Goal: Information Seeking & Learning: Learn about a topic

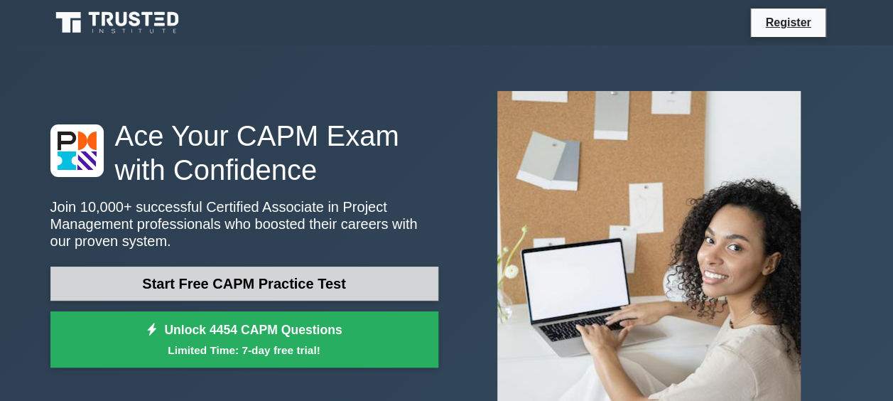
click at [195, 285] on link "Start Free CAPM Practice Test" at bounding box center [244, 284] width 388 height 34
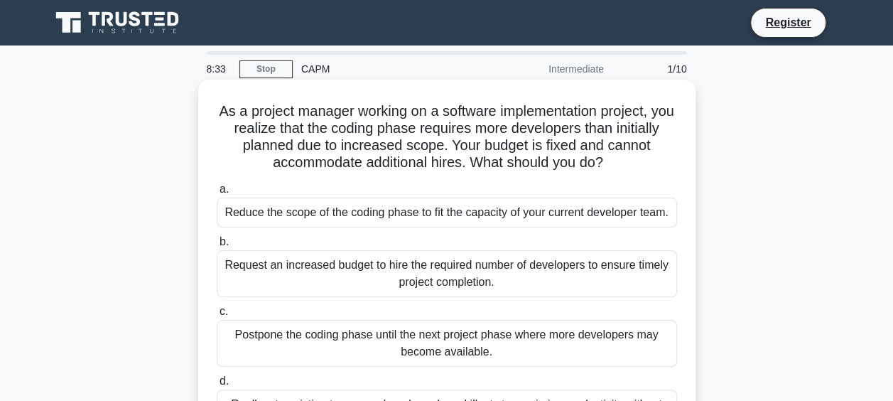
click at [562, 176] on div "As a project manager working on a software implementation project, you realize …" at bounding box center [447, 267] width 486 height 365
click at [588, 165] on h5 "As a project manager working on a software implementation project, you realize …" at bounding box center [446, 137] width 463 height 70
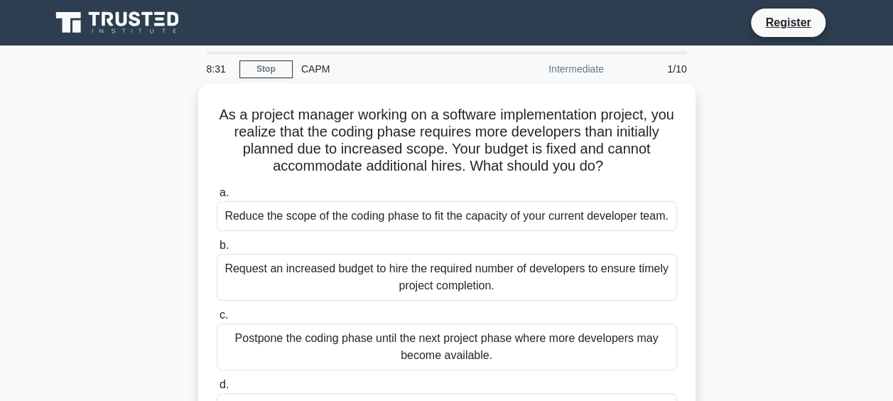
click at [0, 0] on div at bounding box center [0, 0] width 0 height 0
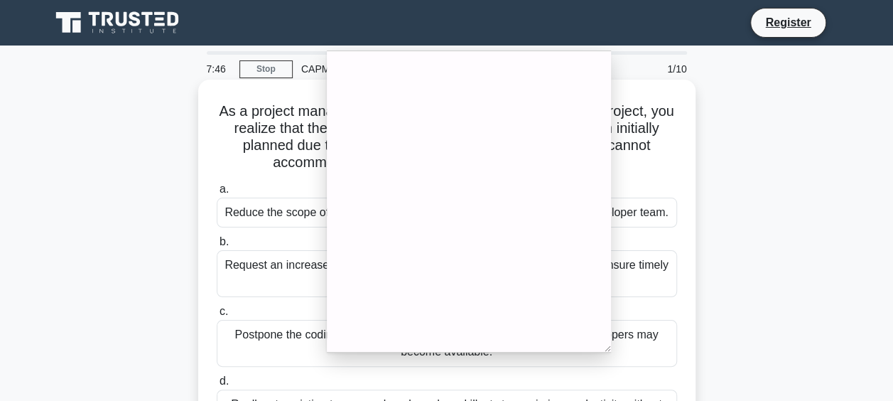
click at [666, 171] on h5 "As a project manager working on a software implementation project, you realize …" at bounding box center [446, 137] width 463 height 70
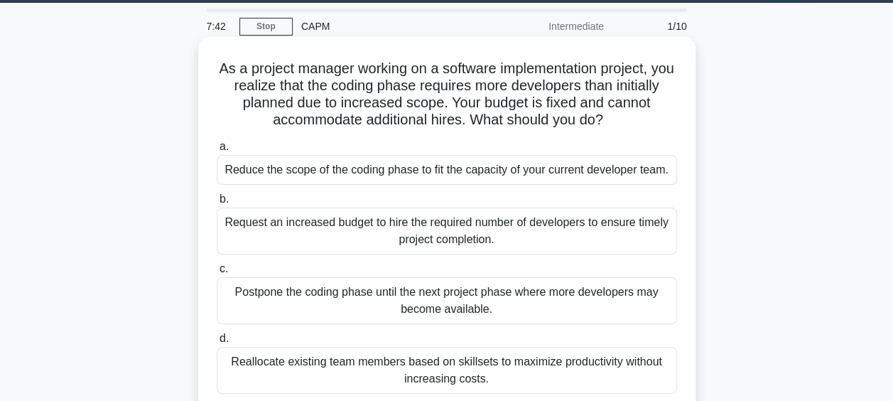
scroll to position [34, 0]
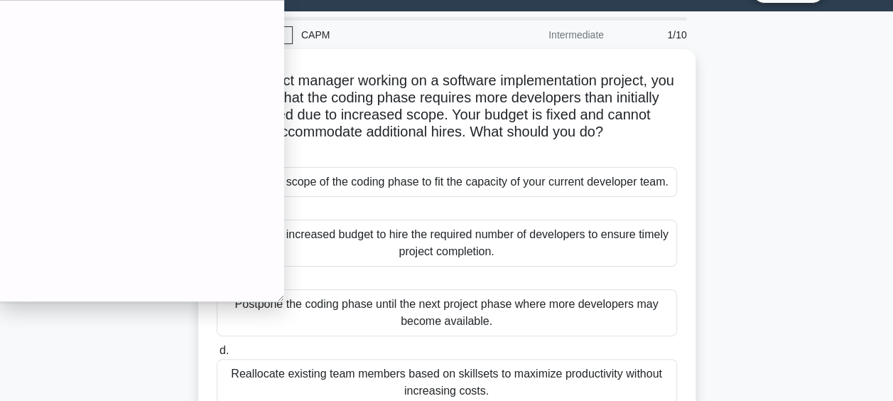
click at [729, 220] on div "As a project manager working on a software implementation project, you realize …" at bounding box center [447, 246] width 810 height 394
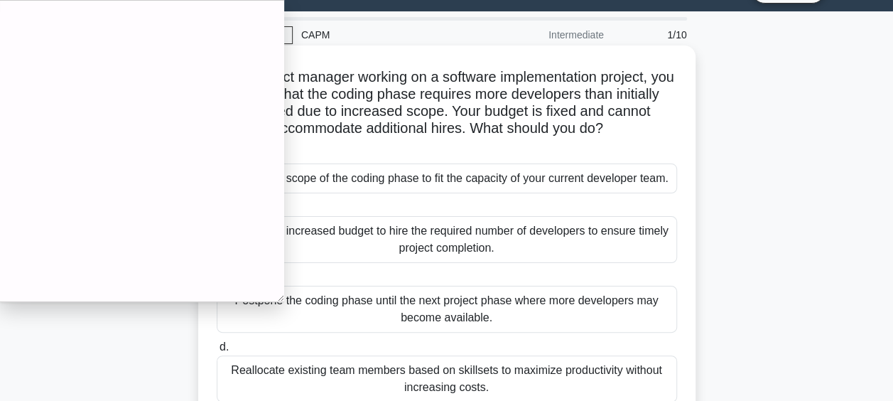
drag, startPoint x: 729, startPoint y: 221, endPoint x: 628, endPoint y: 180, distance: 109.0
click at [628, 180] on div "Reduce the scope of the coding phase to fit the capacity of your current develo…" at bounding box center [447, 178] width 461 height 30
click at [217, 160] on input "a. Reduce the scope of the coding phase to fit the capacity of your current dev…" at bounding box center [217, 155] width 0 height 9
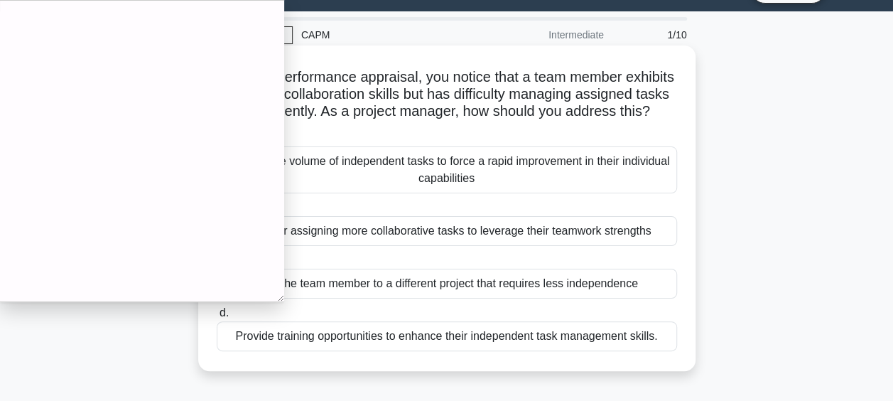
click at [283, 190] on div "Increase the volume of independent tasks to force a rapid improvement in their …" at bounding box center [447, 169] width 461 height 47
click at [217, 143] on input "a. Increase the volume of independent tasks to force a rapid improvement in the…" at bounding box center [217, 138] width 0 height 9
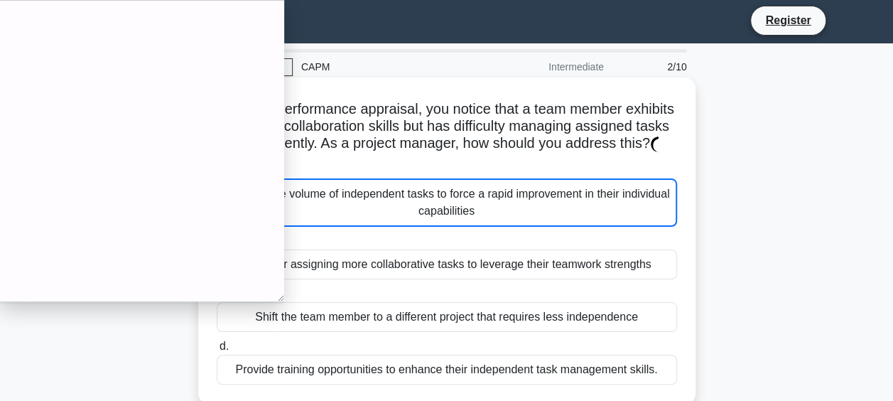
scroll to position [0, 0]
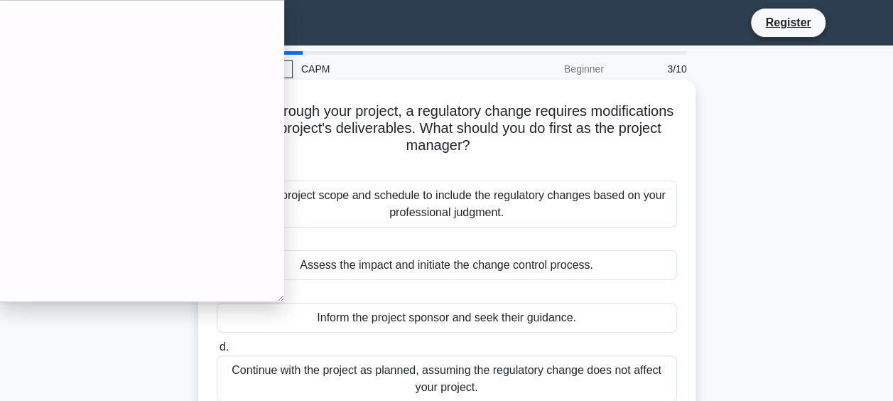
click at [229, 298] on label "c. Inform the project sponsor and seek their guidance." at bounding box center [447, 309] width 461 height 47
click at [217, 298] on input "c. Inform the project sponsor and seek their guidance." at bounding box center [217, 294] width 0 height 9
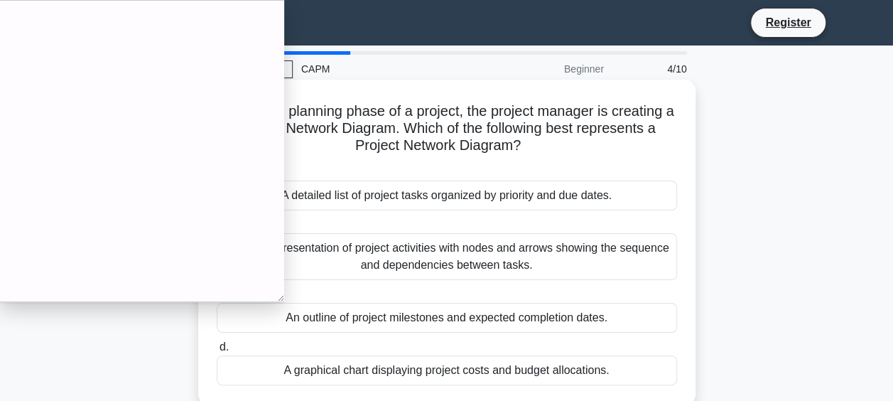
click at [252, 219] on label "b. A visual representation of project activities with nodes and arrows showing …" at bounding box center [447, 248] width 461 height 64
click at [217, 220] on input "b. A visual representation of project activities with nodes and arrows showing …" at bounding box center [217, 224] width 0 height 9
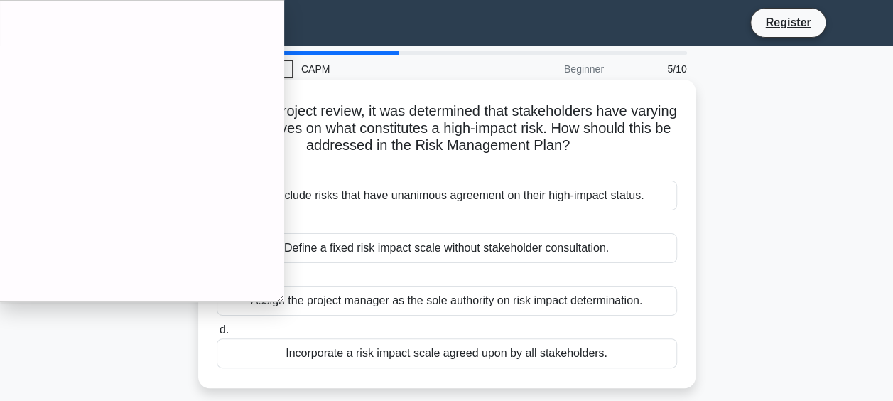
click at [257, 200] on div "Only include risks that have unanimous agreement on their high-impact status." at bounding box center [447, 196] width 461 height 30
click at [217, 177] on input "a. Only include risks that have unanimous agreement on their high-impact status." at bounding box center [217, 172] width 0 height 9
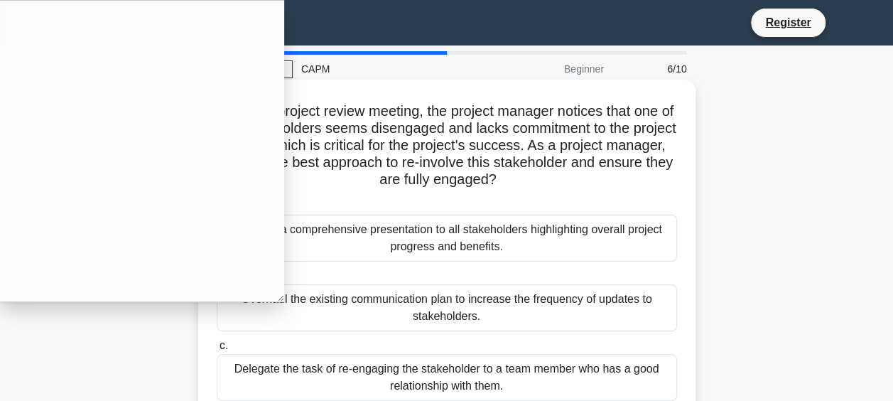
click at [262, 233] on div "Organize a comprehensive presentation to all stakeholders highlighting overall …" at bounding box center [447, 238] width 461 height 47
click at [217, 211] on input "a. Organize a comprehensive presentation to all stakeholders highlighting overa…" at bounding box center [217, 206] width 0 height 9
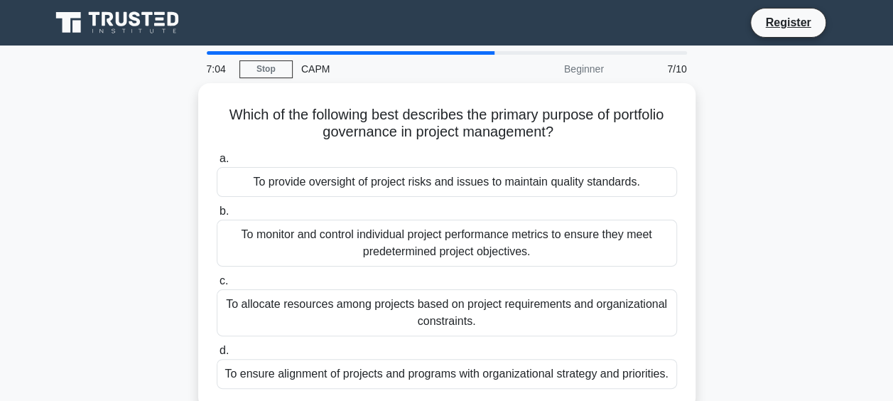
click at [211, 55] on div "7:04" at bounding box center [218, 69] width 41 height 28
click at [578, 78] on div "Beginner" at bounding box center [550, 69] width 124 height 28
click at [414, 63] on div "CAPM" at bounding box center [390, 69] width 195 height 28
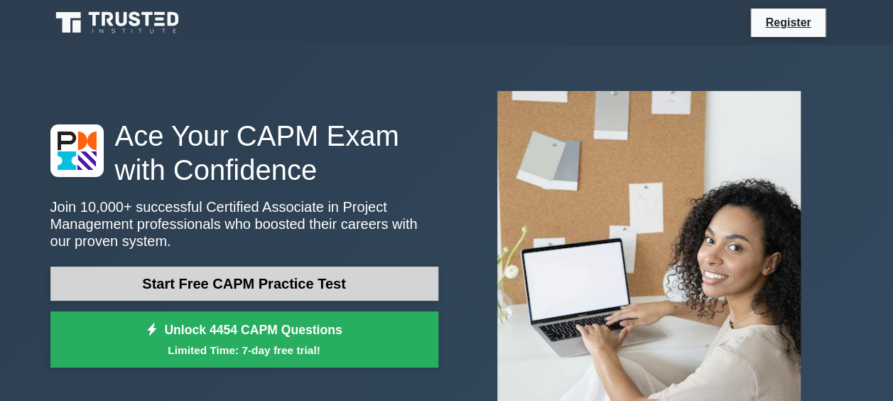
click at [220, 283] on link "Start Free CAPM Practice Test" at bounding box center [244, 284] width 388 height 34
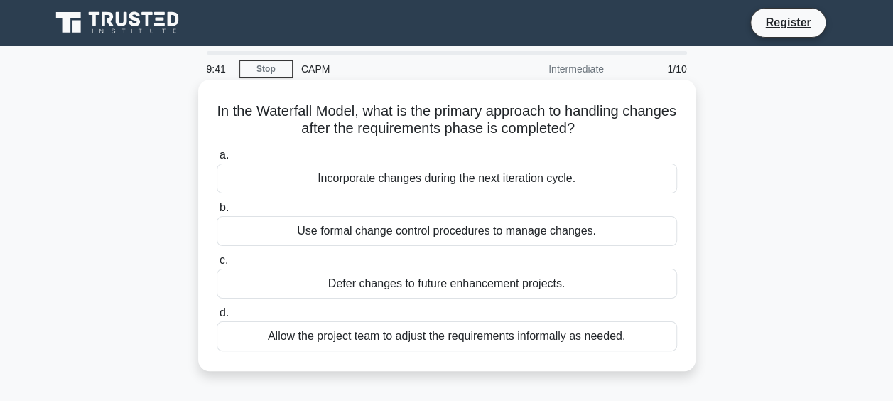
drag, startPoint x: 622, startPoint y: 138, endPoint x: 237, endPoint y: 114, distance: 385.3
click at [237, 114] on h5 "In the Waterfall Model, what is the primary approach to handling changes after …" at bounding box center [446, 120] width 463 height 36
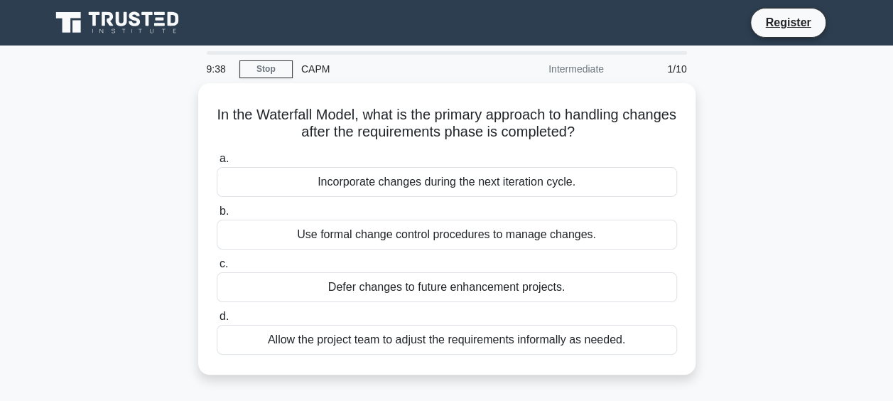
click at [0, 0] on div at bounding box center [0, 0] width 0 height 0
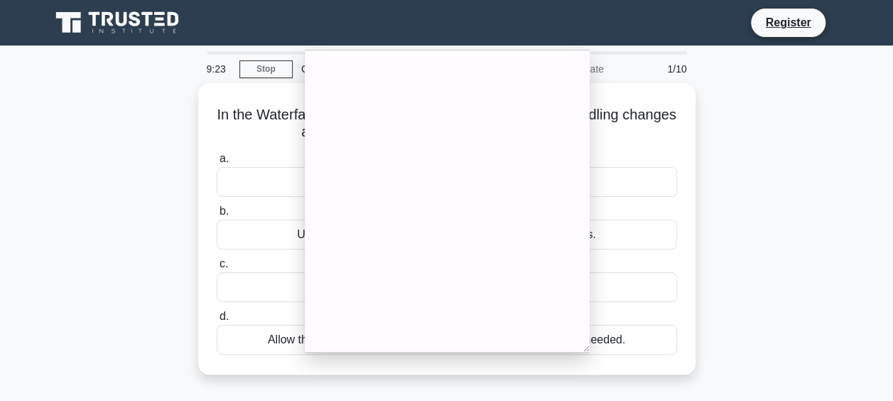
click at [129, 199] on div "In the Waterfall Model, what is the primary approach to handling changes after …" at bounding box center [447, 237] width 810 height 308
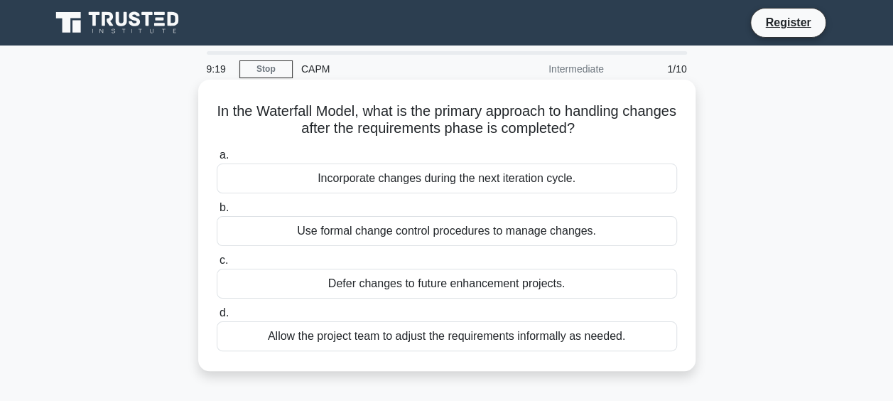
click at [383, 235] on div "Use formal change control procedures to manage changes." at bounding box center [447, 231] width 461 height 30
click at [217, 213] on input "b. Use formal change control procedures to manage changes." at bounding box center [217, 207] width 0 height 9
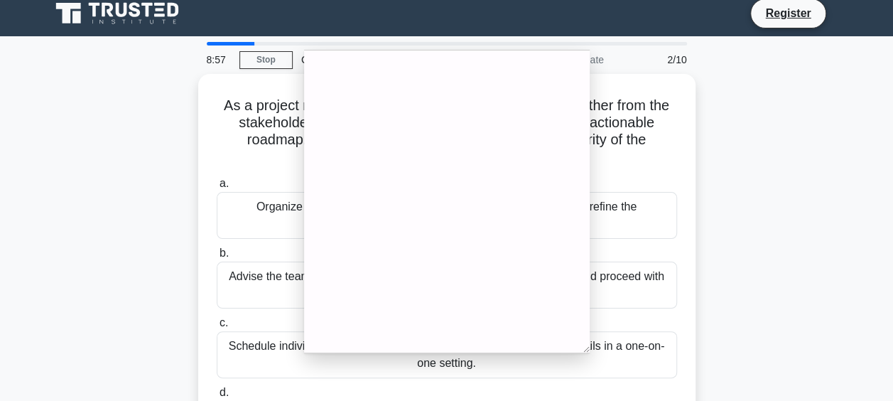
scroll to position [9, 0]
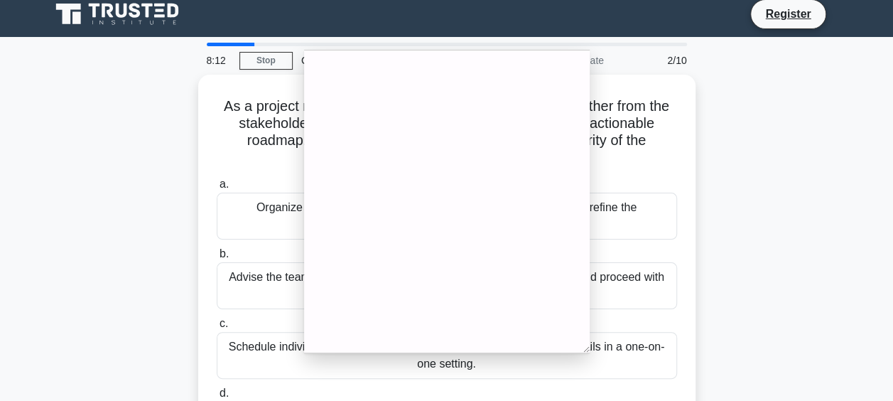
click at [761, 158] on div "As a project manager, you notice that the requirements gather from the stakehol…" at bounding box center [447, 280] width 810 height 411
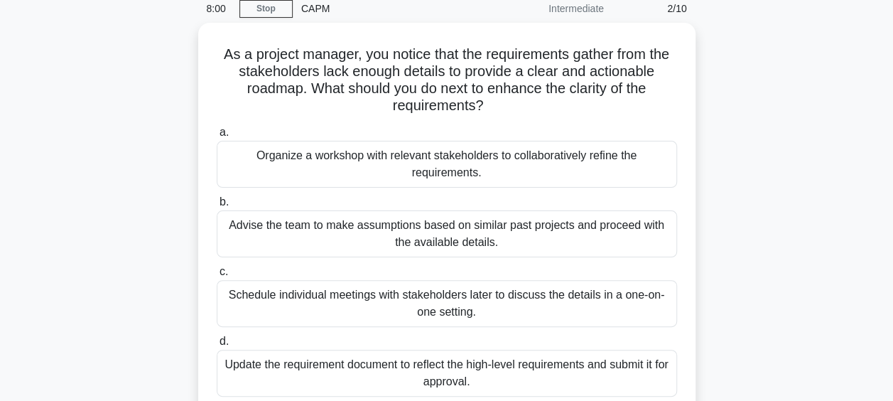
scroll to position [60, 0]
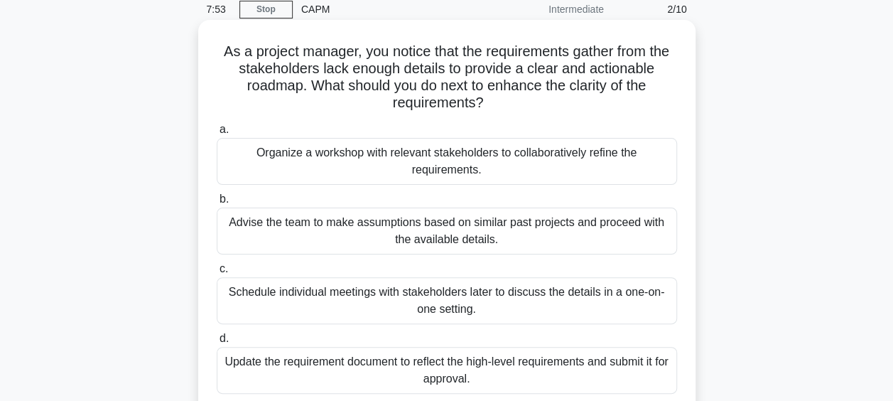
drag, startPoint x: 492, startPoint y: 107, endPoint x: 215, endPoint y: 50, distance: 282.3
click at [215, 50] on h5 "As a project manager, you notice that the requirements gather from the stakehol…" at bounding box center [446, 78] width 463 height 70
copy h5 "As a project manager, you notice that the requirements gather from the stakehol…"
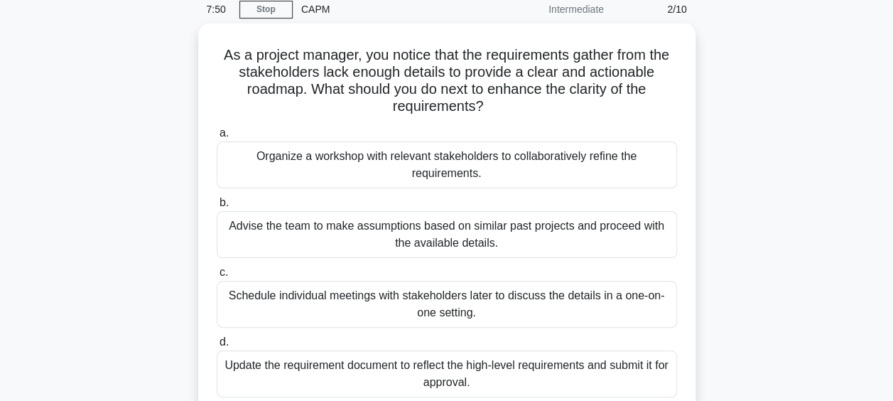
scroll to position [0, 0]
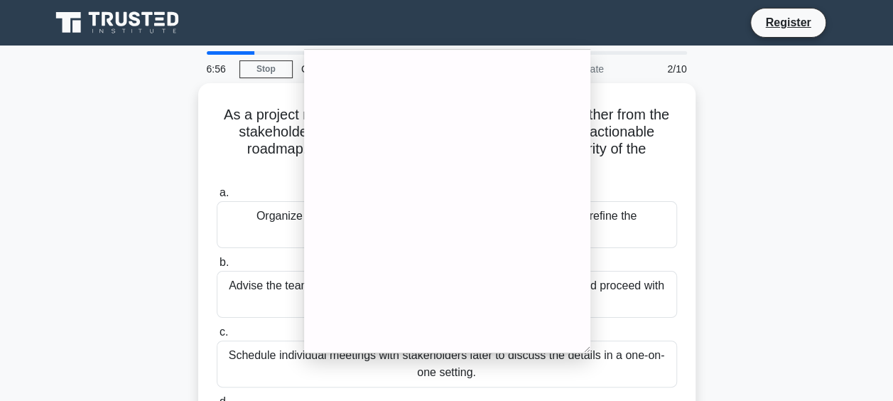
click at [152, 350] on div "As a project manager, you notice that the requirements gather from the stakehol…" at bounding box center [447, 288] width 810 height 411
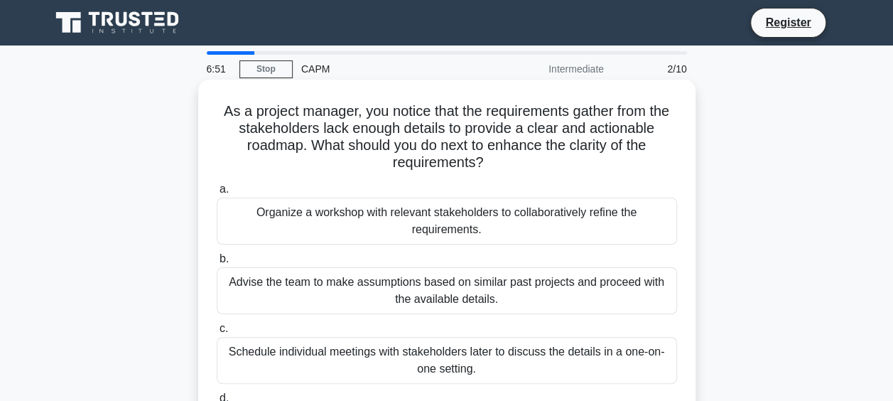
click at [590, 172] on h5 "As a project manager, you notice that the requirements gather from the stakehol…" at bounding box center [446, 137] width 463 height 70
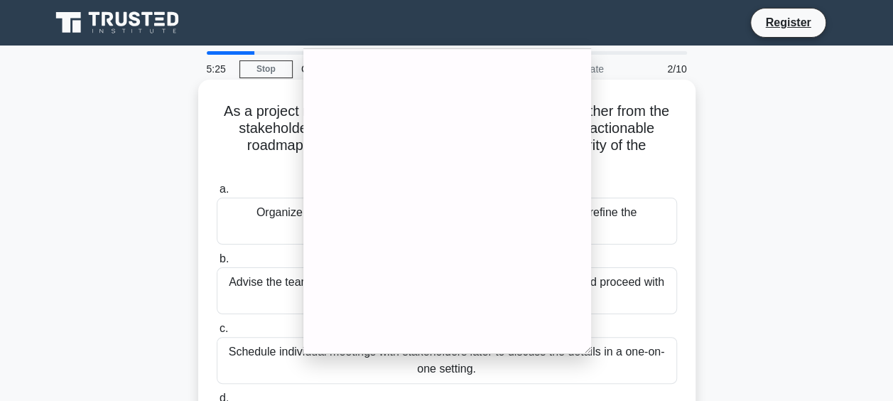
click at [256, 220] on div "Organize a workshop with relevant stakeholders to collaboratively refine the re…" at bounding box center [447, 221] width 461 height 47
click at [217, 194] on input "a. Organize a workshop with relevant stakeholders to collaboratively refine the…" at bounding box center [217, 189] width 0 height 9
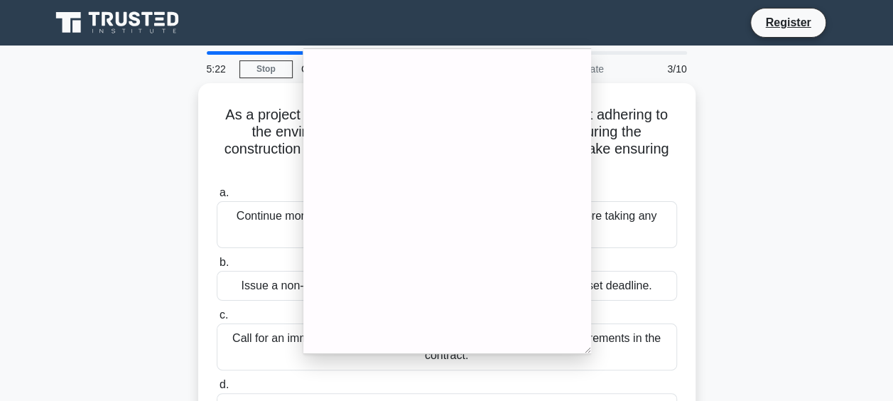
click at [759, 196] on div "As a project manager, you realize that the contractor is not adhering to the en…" at bounding box center [447, 280] width 810 height 394
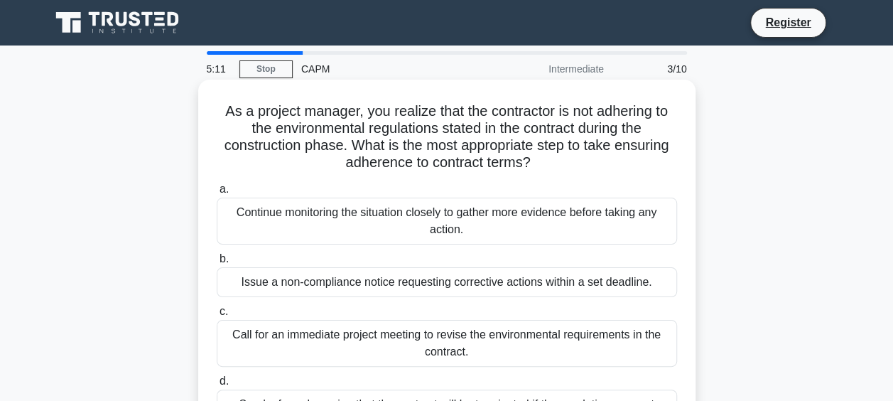
click at [654, 156] on h5 "As a project manager, you realize that the contractor is not adhering to the en…" at bounding box center [446, 137] width 463 height 70
drag, startPoint x: 559, startPoint y: 162, endPoint x: 216, endPoint y: 109, distance: 346.6
click at [216, 109] on h5 "As a project manager, you realize that the contractor is not adhering to the en…" at bounding box center [446, 137] width 463 height 70
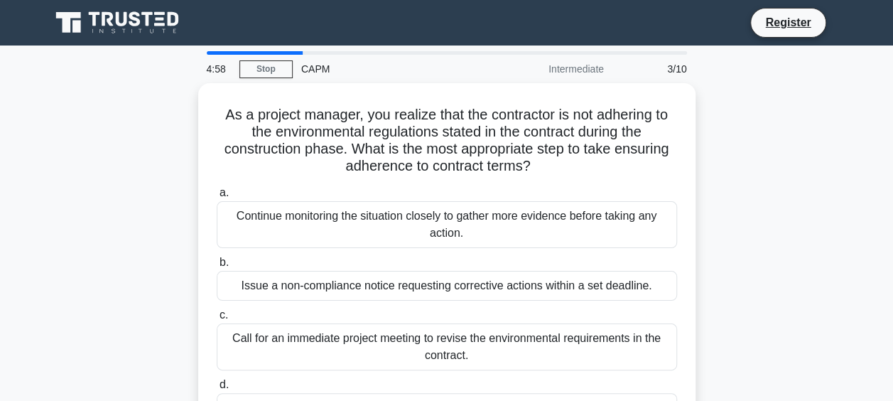
click at [0, 0] on div at bounding box center [0, 0] width 0 height 0
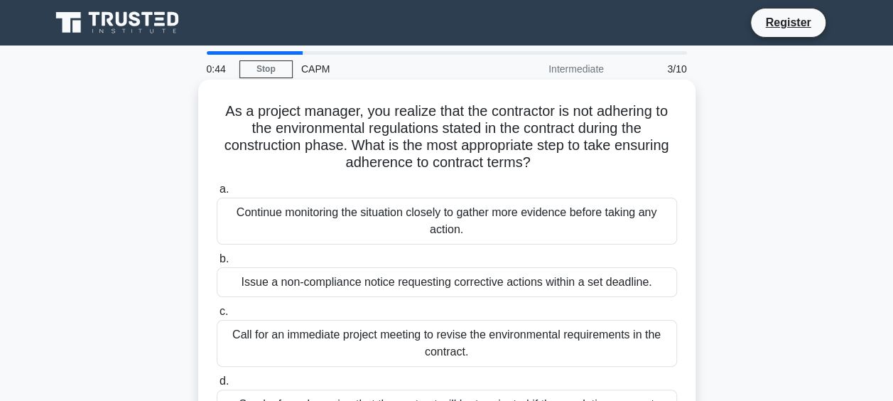
click at [559, 172] on h5 "As a project manager, you realize that the contractor is not adhering to the en…" at bounding box center [446, 137] width 463 height 70
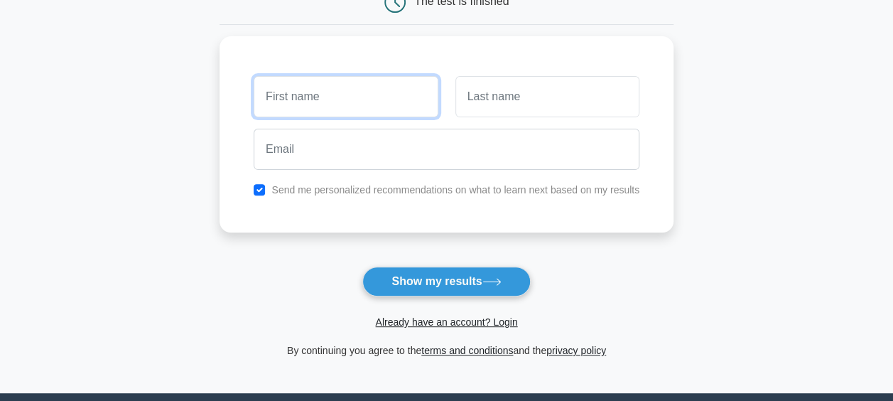
scroll to position [165, 0]
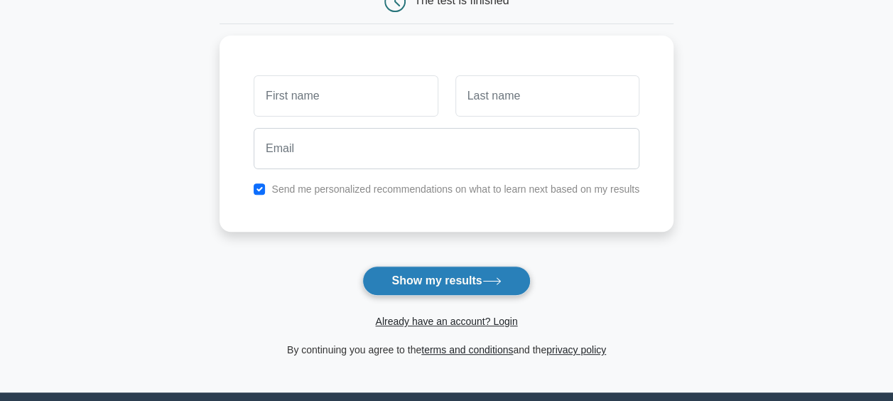
click at [468, 275] on button "Show my results" at bounding box center [447, 281] width 168 height 30
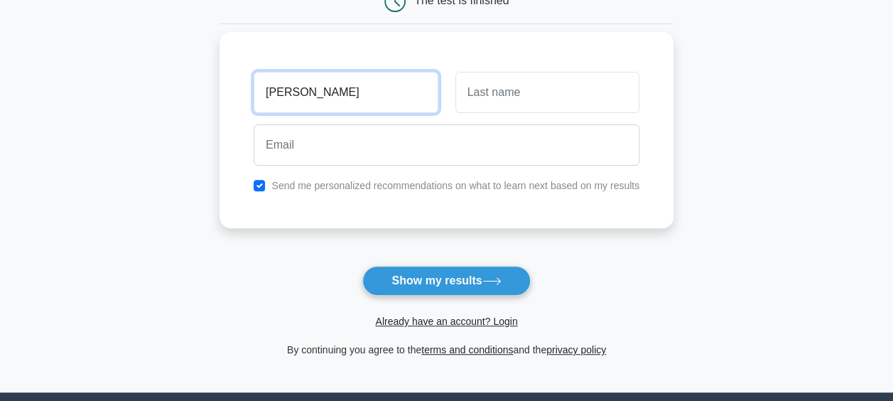
type input "[PERSON_NAME]"
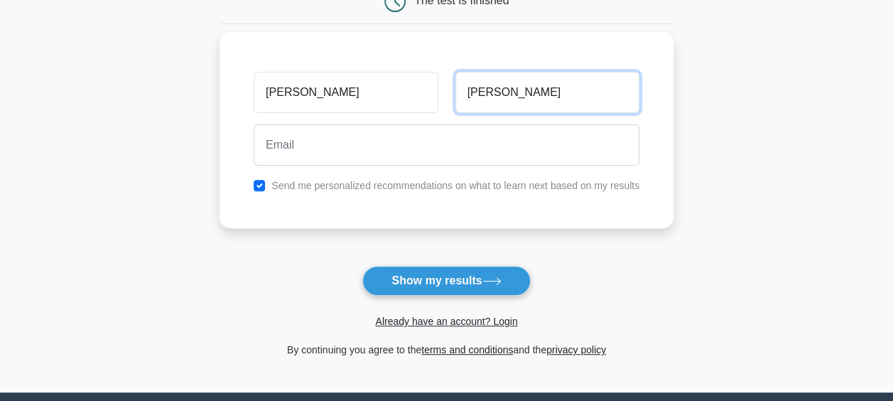
type input "[PERSON_NAME]"
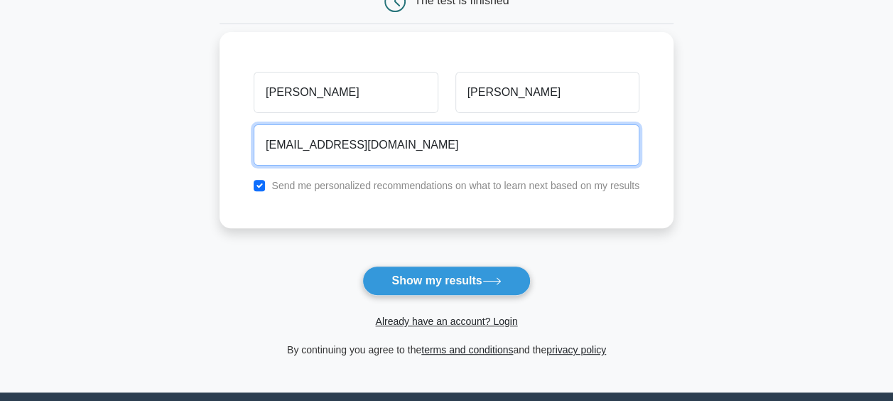
type input "[EMAIL_ADDRESS][DOMAIN_NAME]"
click at [363, 266] on button "Show my results" at bounding box center [447, 281] width 168 height 30
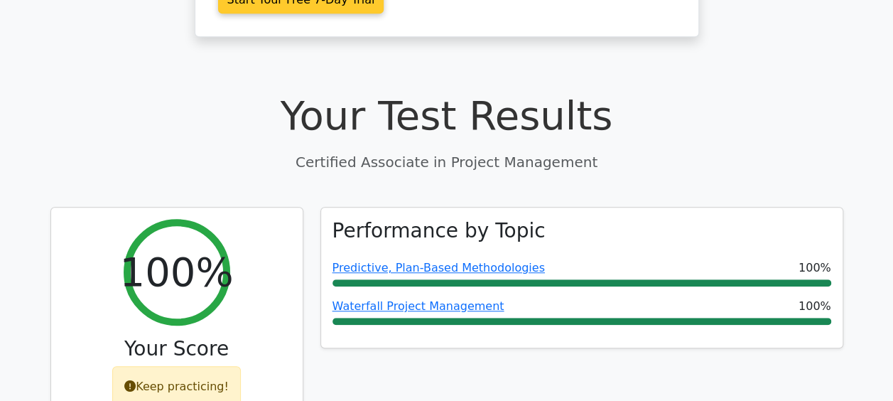
scroll to position [435, 0]
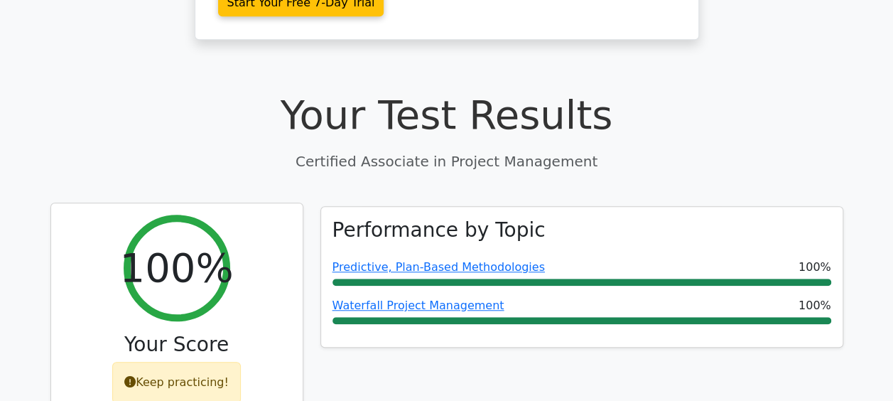
click at [183, 362] on div "Keep practicing!" at bounding box center [176, 382] width 129 height 41
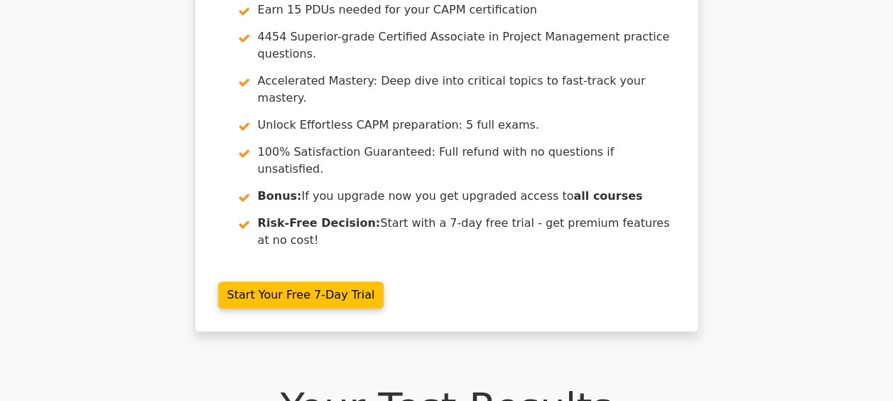
scroll to position [0, 0]
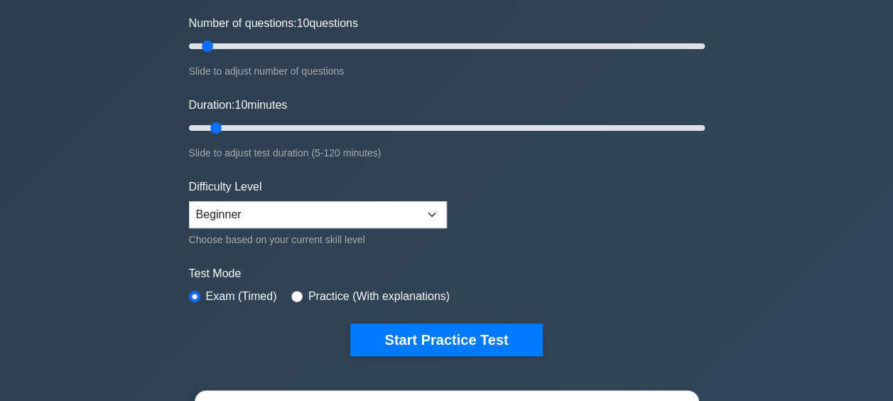
scroll to position [181, 0]
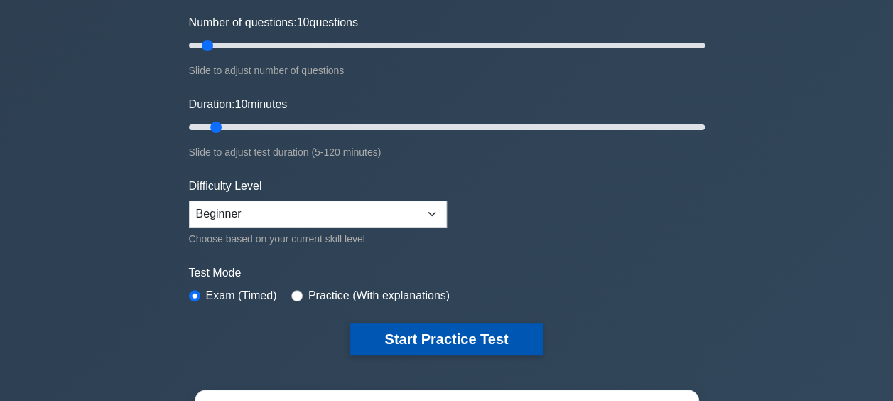
click at [425, 340] on button "Start Practice Test" at bounding box center [446, 339] width 192 height 33
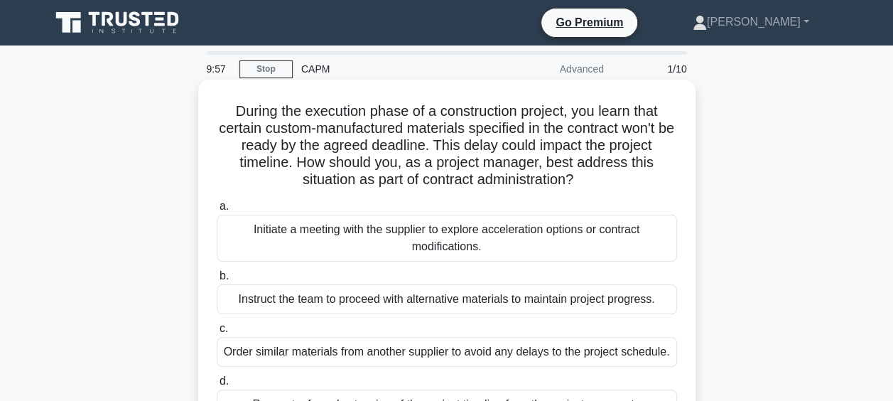
click at [429, 340] on div "Order similar materials from another supplier to avoid any delays to the projec…" at bounding box center [447, 352] width 461 height 30
click at [217, 333] on input "c. Order similar materials from another supplier to avoid any delays to the pro…" at bounding box center [217, 328] width 0 height 9
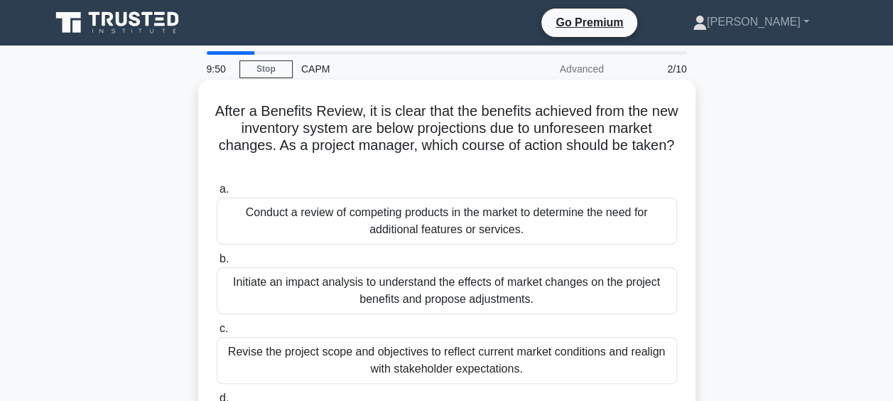
click at [424, 278] on div "Initiate an impact analysis to understand the effects of market changes on the …" at bounding box center [447, 290] width 461 height 47
click at [217, 264] on input "b. Initiate an impact analysis to understand the effects of market changes on t…" at bounding box center [217, 258] width 0 height 9
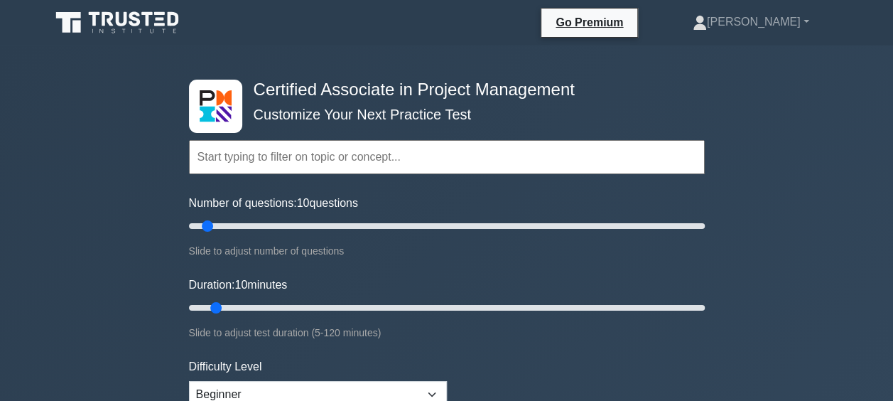
click at [310, 153] on input "text" at bounding box center [447, 157] width 516 height 34
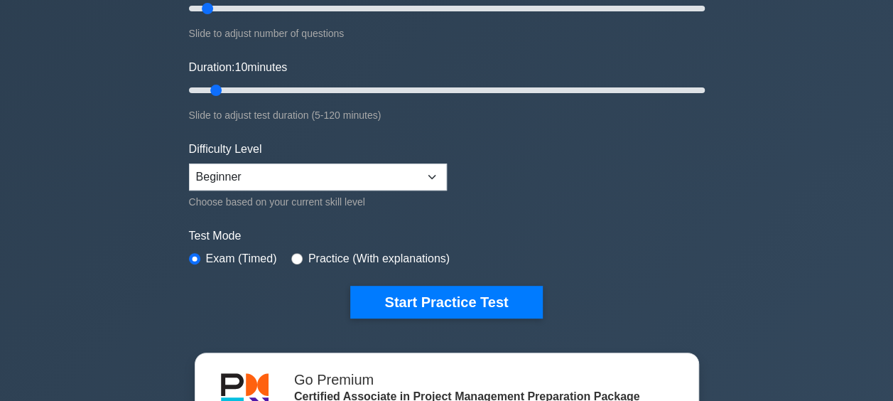
scroll to position [219, 0]
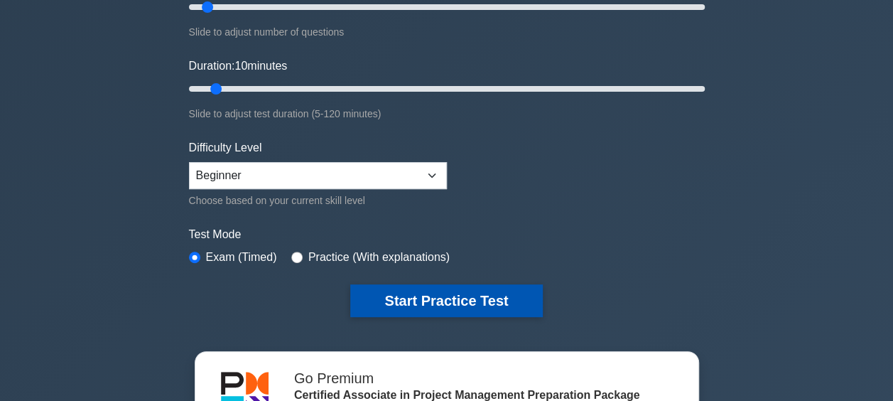
click at [394, 289] on button "Start Practice Test" at bounding box center [446, 300] width 192 height 33
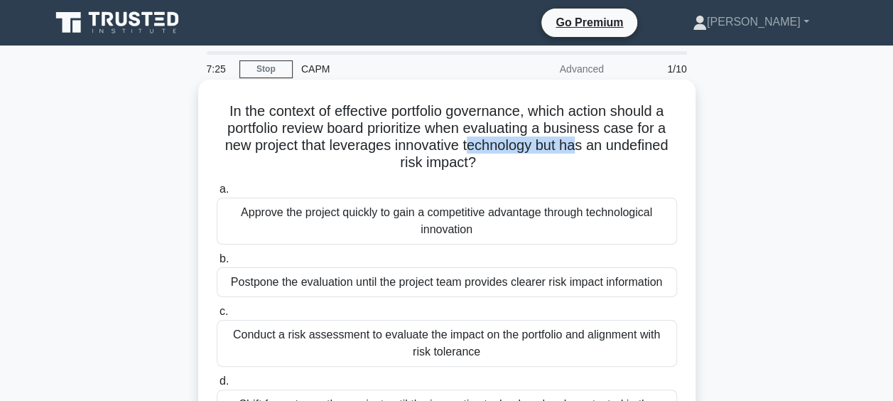
drag, startPoint x: 583, startPoint y: 143, endPoint x: 456, endPoint y: 154, distance: 127.0
click at [456, 154] on h5 "In the context of effective portfolio governance, which action should a portfol…" at bounding box center [446, 137] width 463 height 70
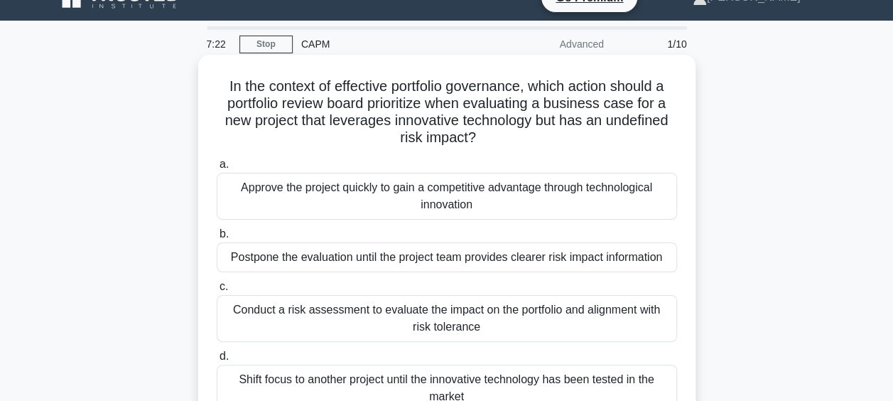
click at [507, 139] on h5 "In the context of effective portfolio governance, which action should a portfol…" at bounding box center [446, 112] width 463 height 70
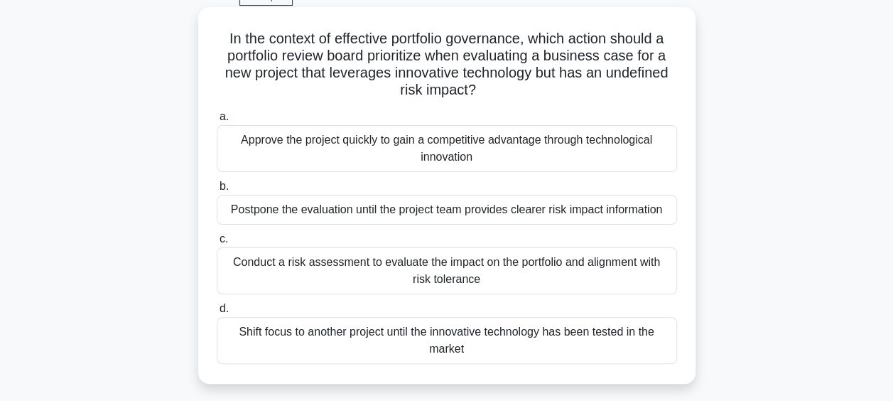
scroll to position [72, 0]
click at [354, 263] on div "Conduct a risk assessment to evaluate the impact on the portfolio and alignment…" at bounding box center [447, 271] width 461 height 47
click at [217, 245] on input "c. Conduct a risk assessment to evaluate the impact on the portfolio and alignm…" at bounding box center [217, 239] width 0 height 9
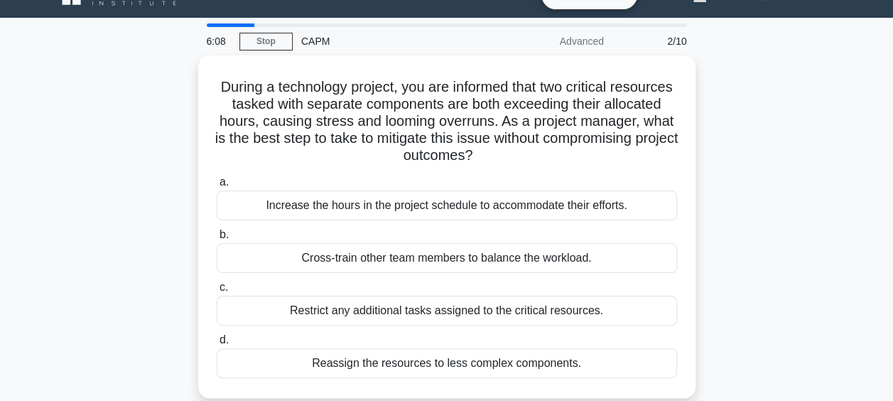
scroll to position [0, 0]
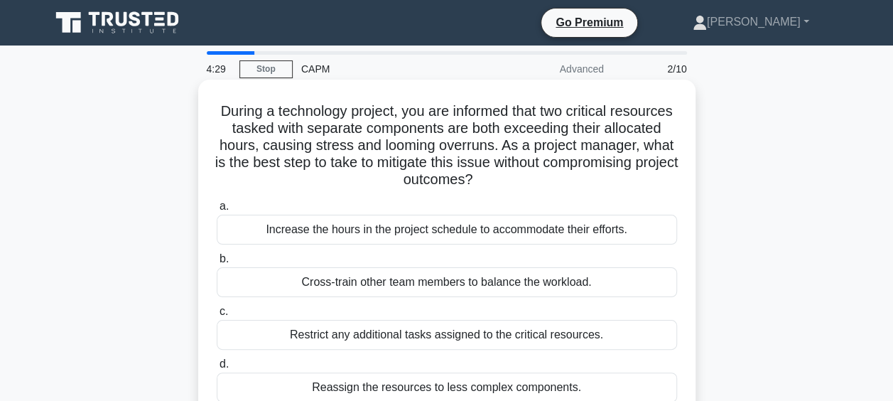
click at [339, 277] on div "Cross-train other team members to balance the workload." at bounding box center [447, 282] width 461 height 30
click at [217, 264] on input "b. Cross-train other team members to balance the workload." at bounding box center [217, 258] width 0 height 9
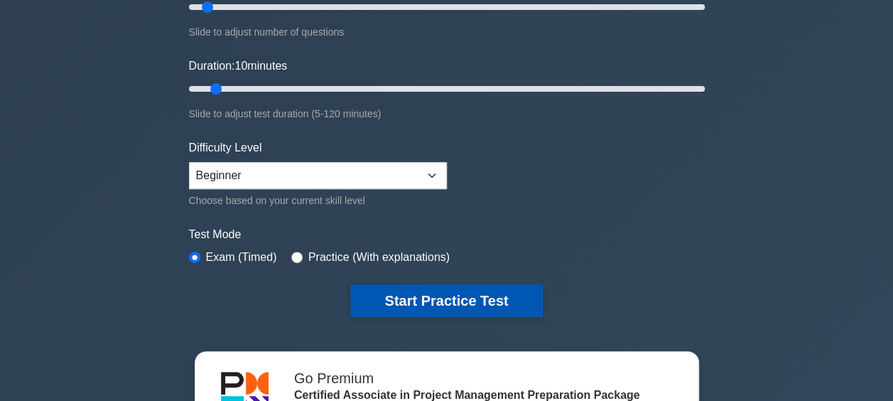
click at [444, 294] on button "Start Practice Test" at bounding box center [446, 300] width 192 height 33
